Goal: Task Accomplishment & Management: Manage account settings

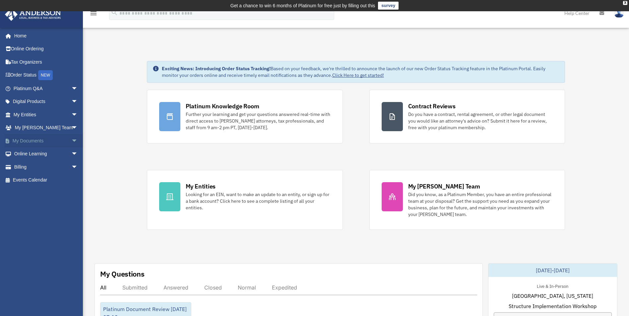
click at [71, 140] on span "arrow_drop_down" at bounding box center [77, 141] width 13 height 14
click at [24, 155] on link "Box" at bounding box center [48, 154] width 79 height 13
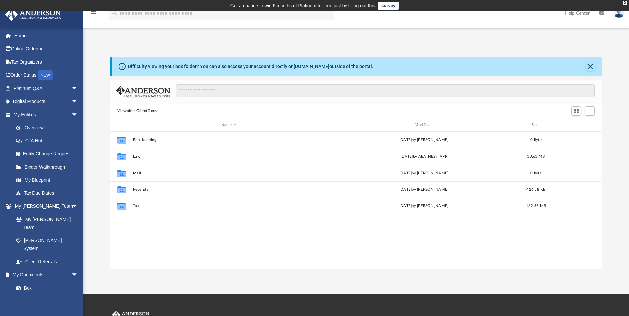
scroll to position [146, 487]
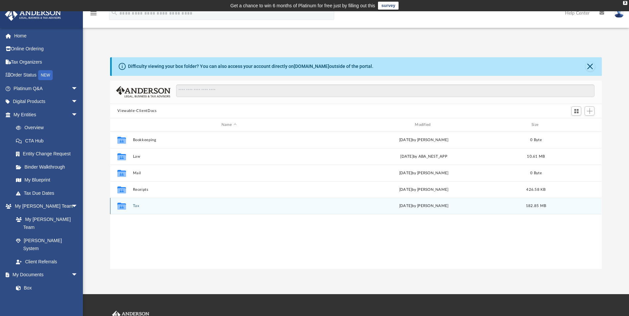
click at [133, 207] on button "Tax" at bounding box center [229, 206] width 192 height 4
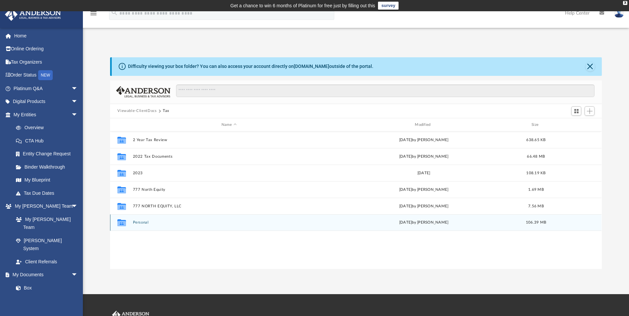
click at [139, 223] on button "Personal" at bounding box center [229, 223] width 192 height 4
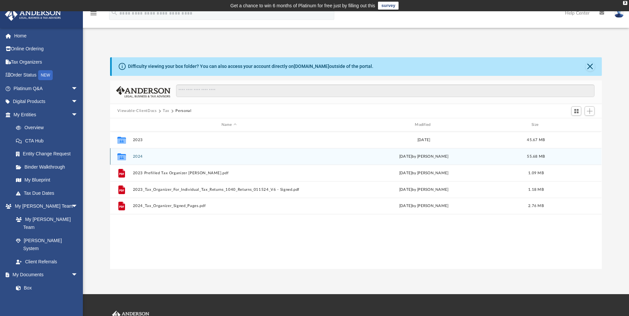
click at [137, 157] on button "2024" at bounding box center [229, 157] width 192 height 4
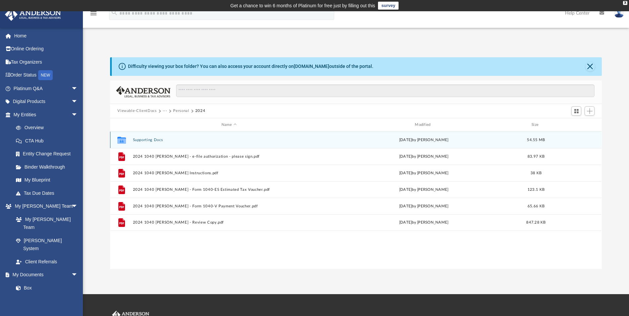
click at [149, 141] on button "Supporting Docs" at bounding box center [229, 140] width 192 height 4
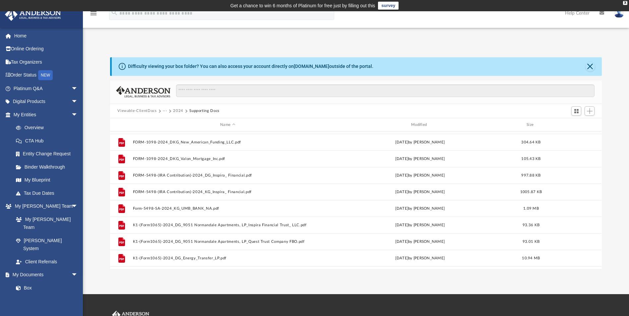
scroll to position [564, 0]
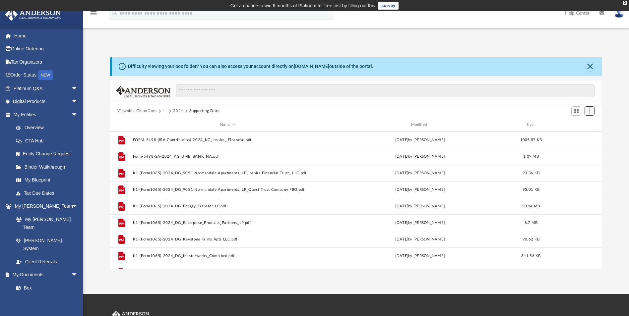
click at [589, 114] on span "Add" at bounding box center [590, 111] width 6 height 6
click at [580, 122] on li "Upload" at bounding box center [580, 124] width 21 height 7
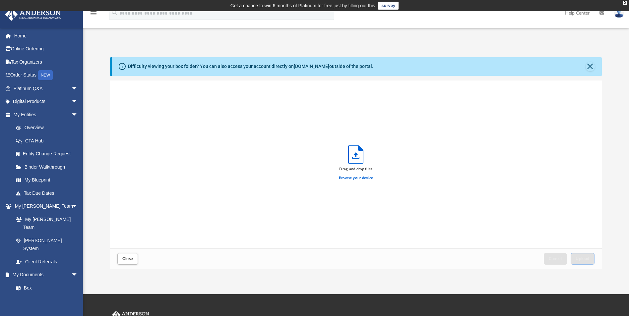
scroll to position [163, 487]
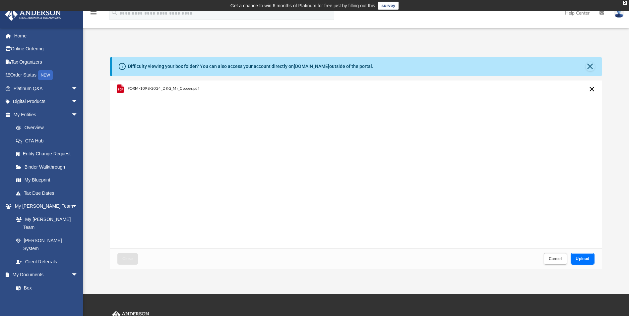
click at [574, 259] on button "Upload" at bounding box center [583, 259] width 24 height 12
click at [127, 261] on span "Close" at bounding box center [127, 259] width 11 height 4
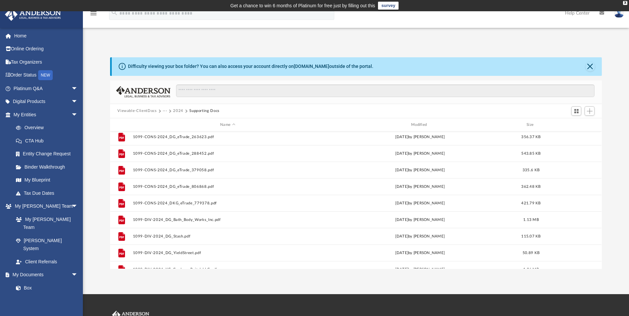
scroll to position [0, 0]
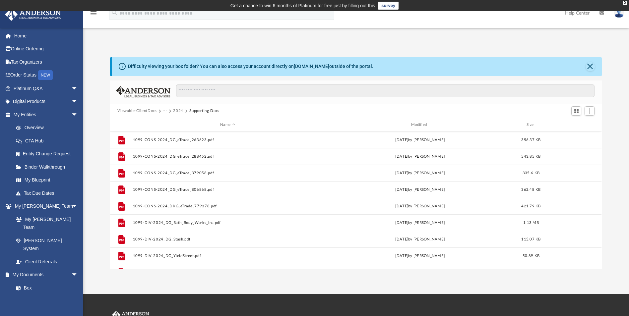
drag, startPoint x: 217, startPoint y: 110, endPoint x: 174, endPoint y: 110, distance: 42.5
click at [174, 110] on div "Viewable-ClientDocs ··· 2024 Supporting Docs" at bounding box center [171, 111] width 108 height 6
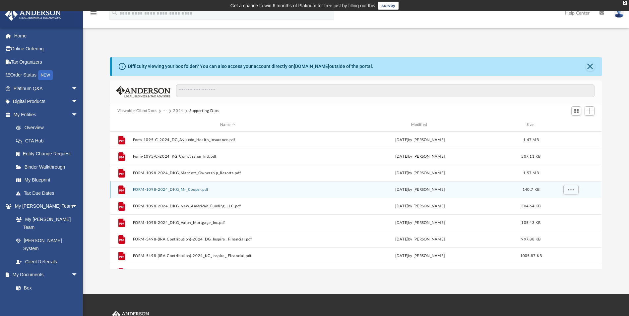
scroll to position [431, 0]
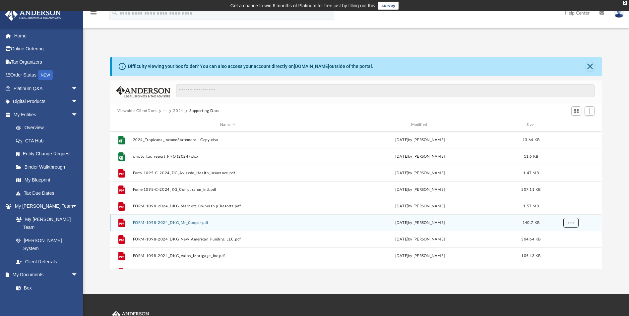
click at [571, 223] on span "More options" at bounding box center [571, 223] width 5 height 4
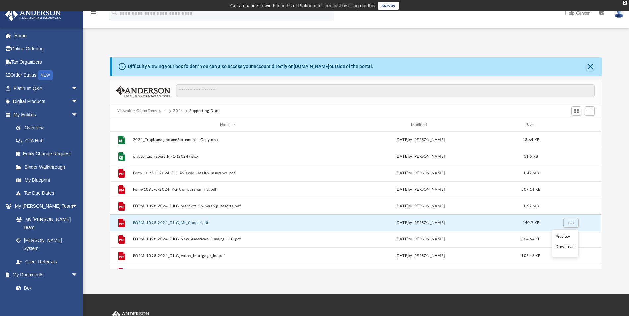
click at [233, 116] on div "Viewable-ClientDocs ··· 2024 Supporting Docs" at bounding box center [356, 111] width 492 height 15
click at [177, 110] on button "2024" at bounding box center [178, 111] width 10 height 6
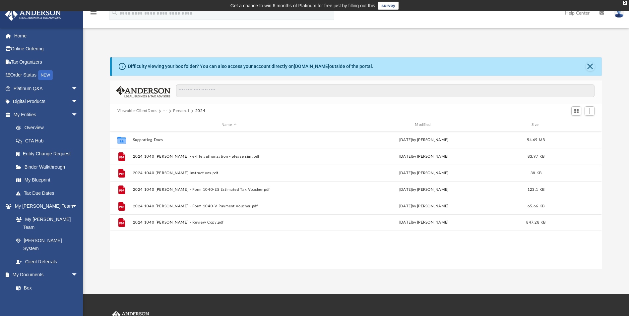
scroll to position [0, 0]
